Goal: Task Accomplishment & Management: Manage account settings

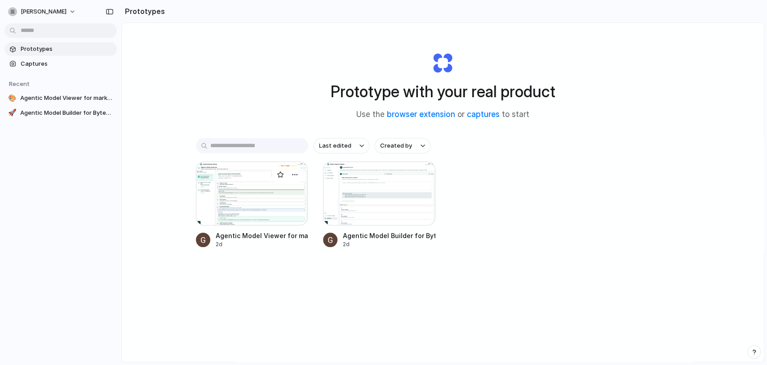
click at [233, 192] on div at bounding box center [252, 193] width 112 height 64
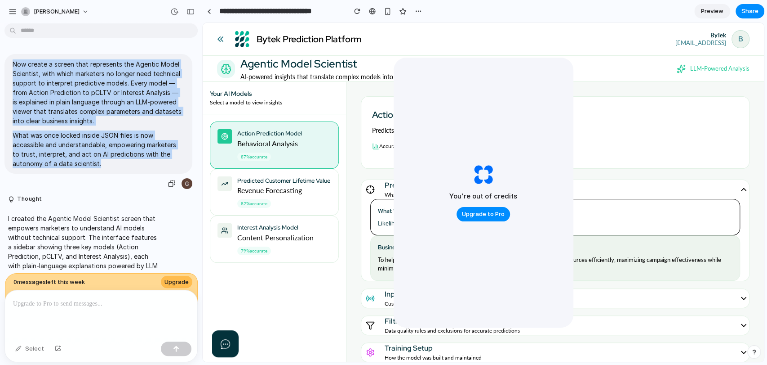
drag, startPoint x: 106, startPoint y: 162, endPoint x: 5, endPoint y: 61, distance: 142.7
click at [5, 61] on div "Now create a screen that represents the Agentic Model Scientist, with which mar…" at bounding box center [98, 114] width 188 height 120
copy span "Now create a screen that represents the Agentic Model Scientist, with which mar…"
click at [79, 16] on button "[PERSON_NAME]" at bounding box center [56, 11] width 76 height 14
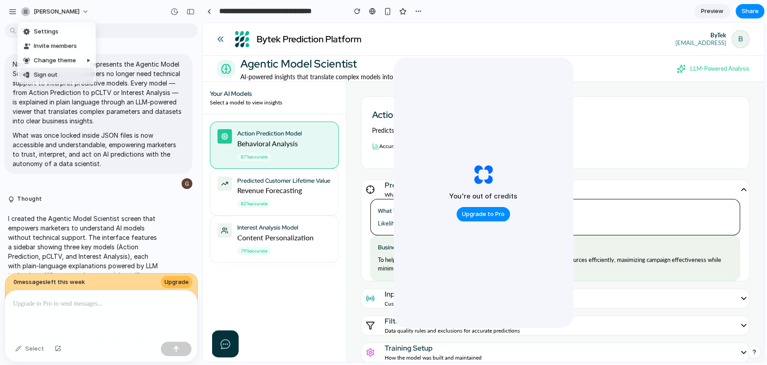
click at [61, 74] on li "Sign out" at bounding box center [56, 74] width 75 height 14
